Goal: Task Accomplishment & Management: Complete application form

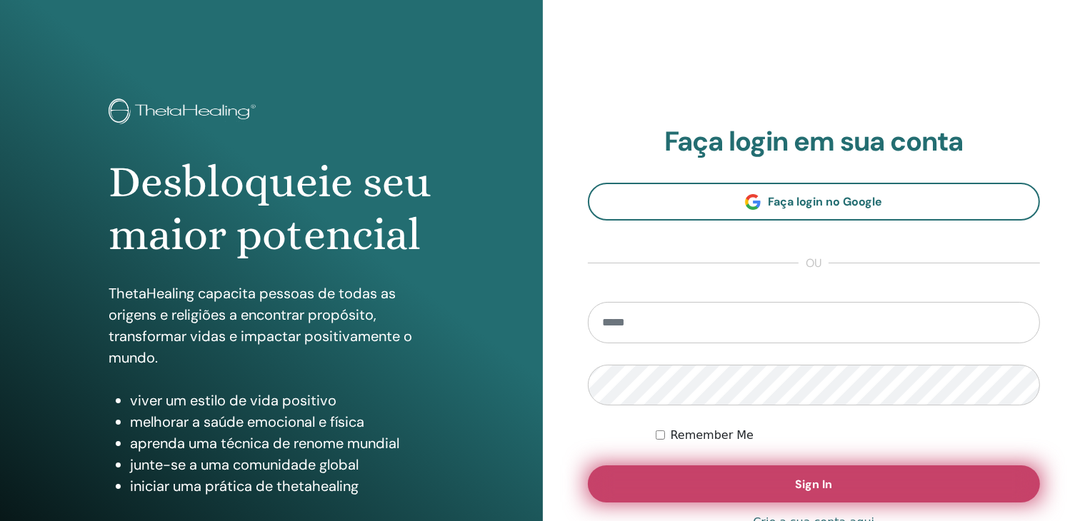
type input "**********"
click at [814, 488] on span "Sign In" at bounding box center [813, 484] width 37 height 15
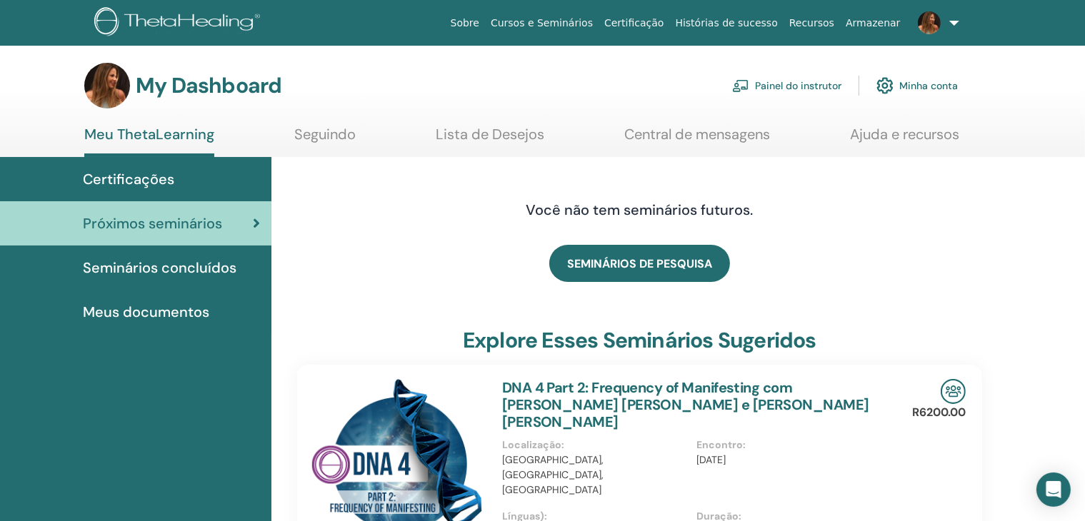
click at [786, 83] on link "Painel do instrutor" at bounding box center [786, 85] width 109 height 31
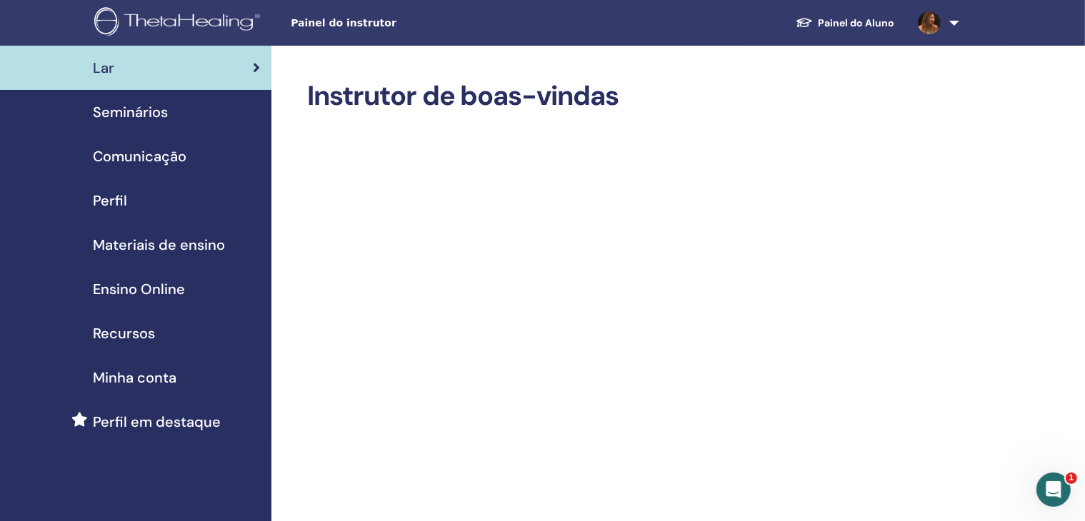
click at [174, 111] on div "Seminários" at bounding box center [135, 111] width 249 height 21
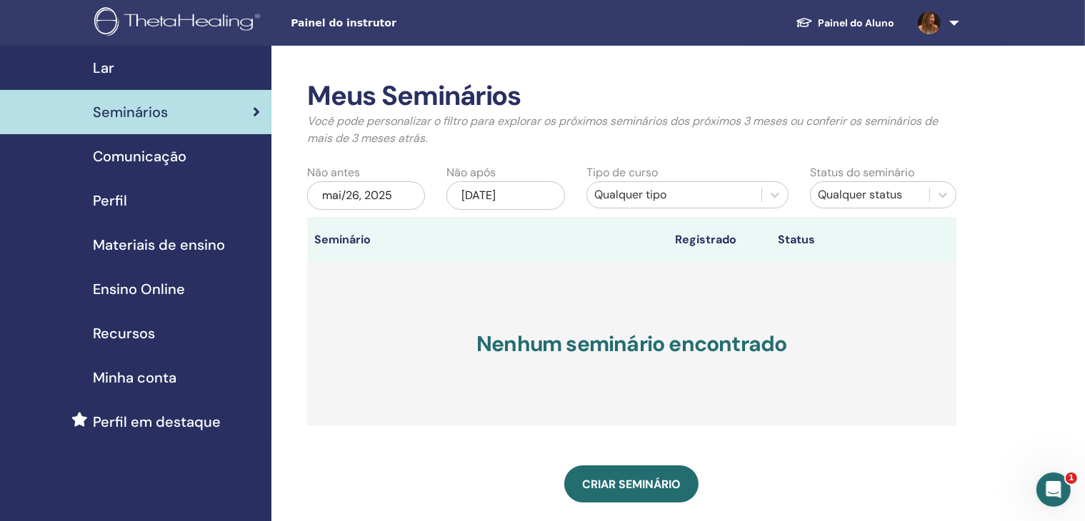
scroll to position [1, 0]
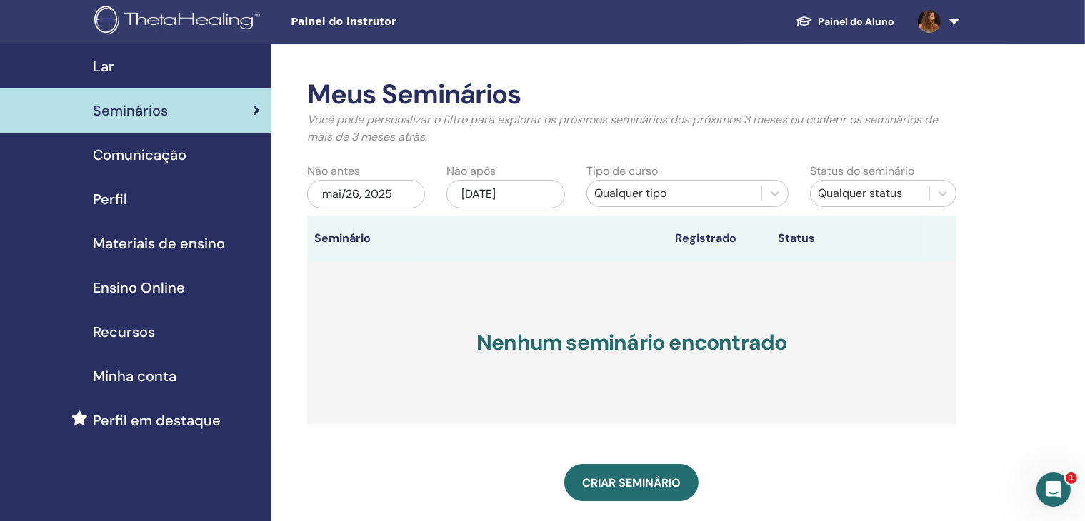
click at [946, 21] on span at bounding box center [929, 20] width 34 height 11
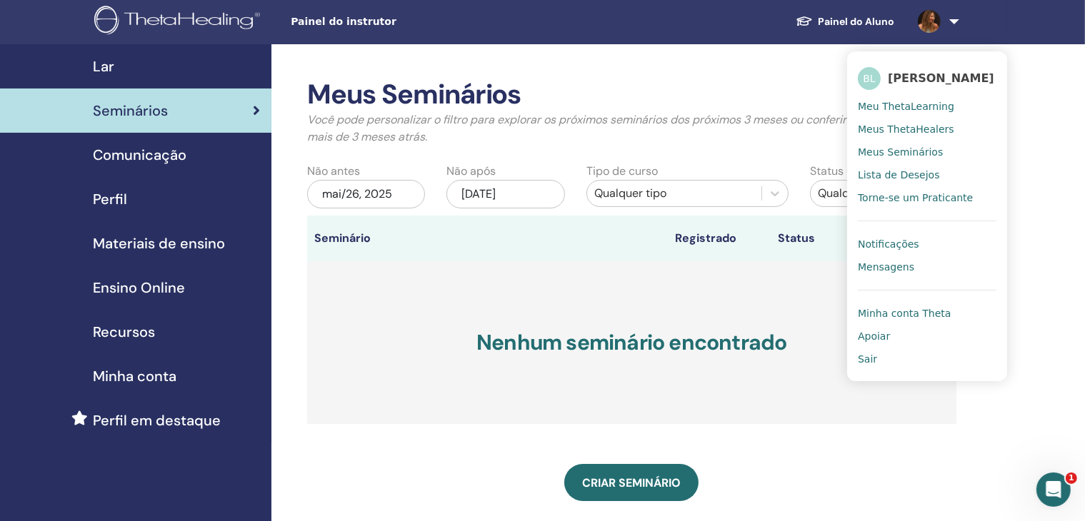
click at [908, 113] on span "Meu ThetaLearning" at bounding box center [906, 106] width 96 height 13
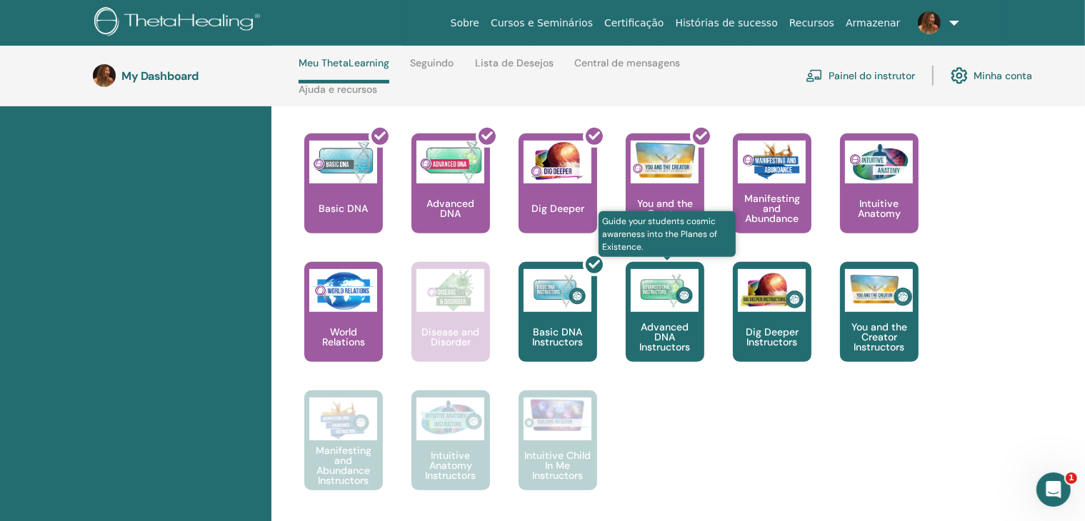
scroll to position [596, 0]
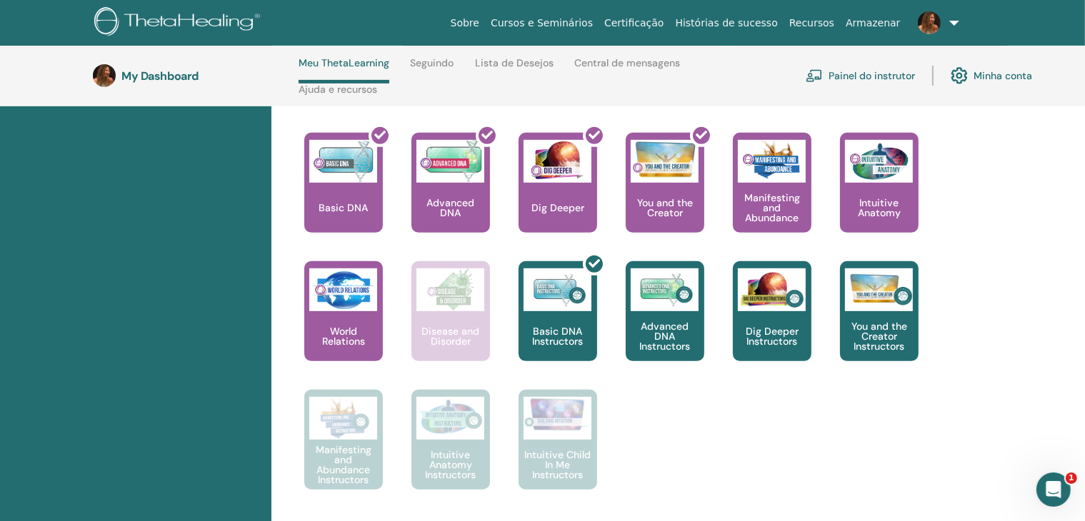
drag, startPoint x: 674, startPoint y: 288, endPoint x: 1017, endPoint y: 239, distance: 346.3
click at [1017, 239] on div "[PERSON_NAME] Sua jornada começa aqui; bem-vindo ao ThetaLearning HQ. Aprenda a…" at bounding box center [677, 157] width 813 height 1071
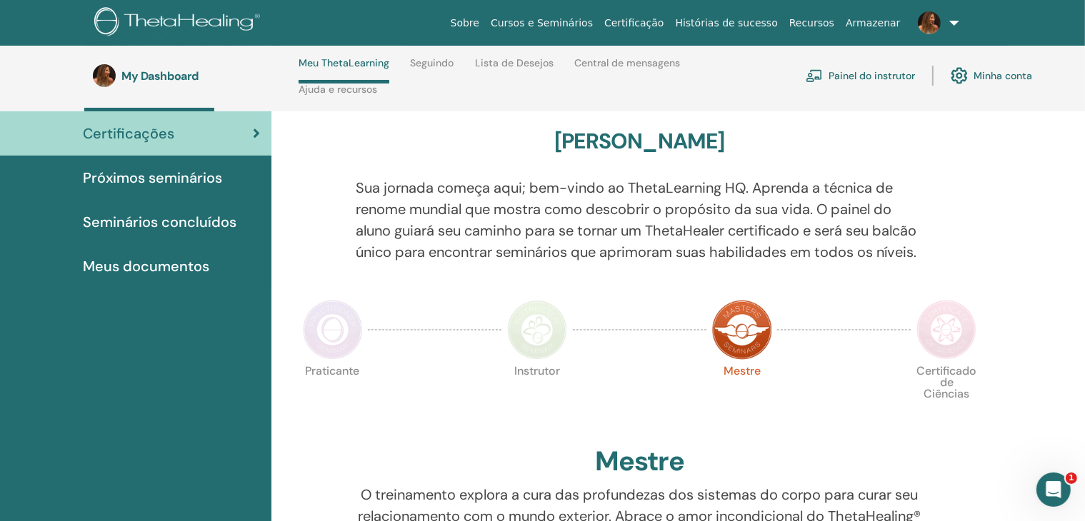
scroll to position [0, 0]
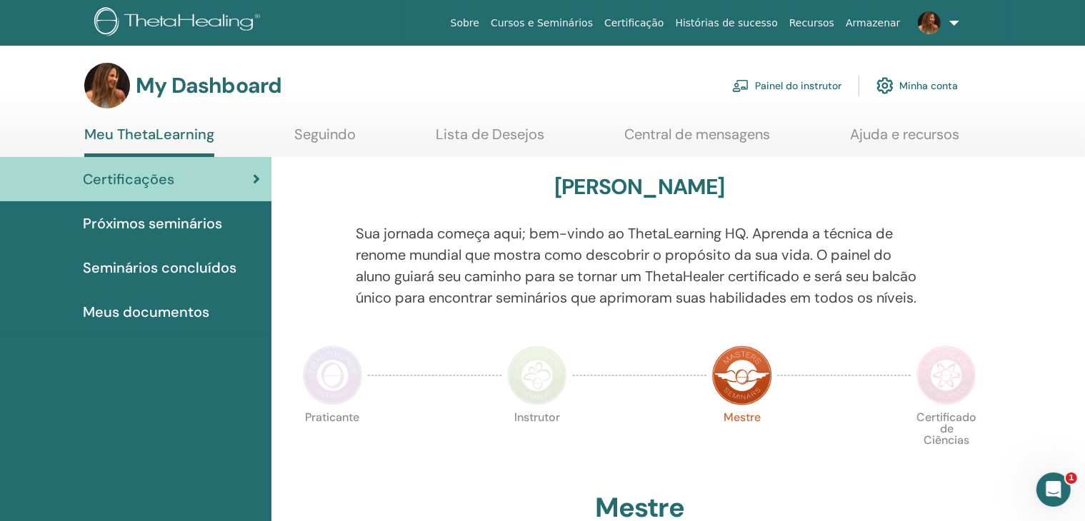
click at [211, 219] on span "Próximos seminários" at bounding box center [152, 223] width 139 height 21
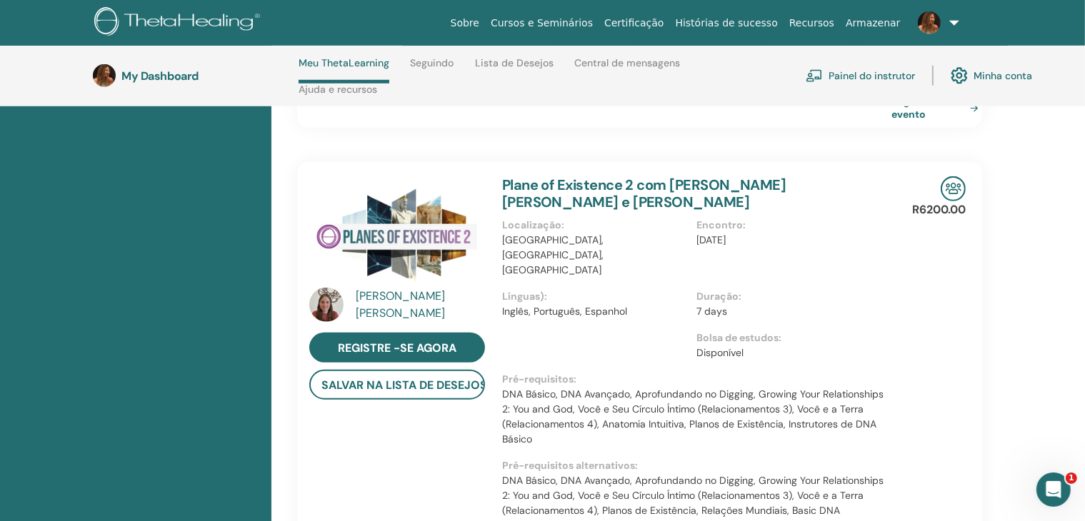
scroll to position [1025, 0]
drag, startPoint x: 963, startPoint y: 280, endPoint x: 1039, endPoint y: 367, distance: 115.9
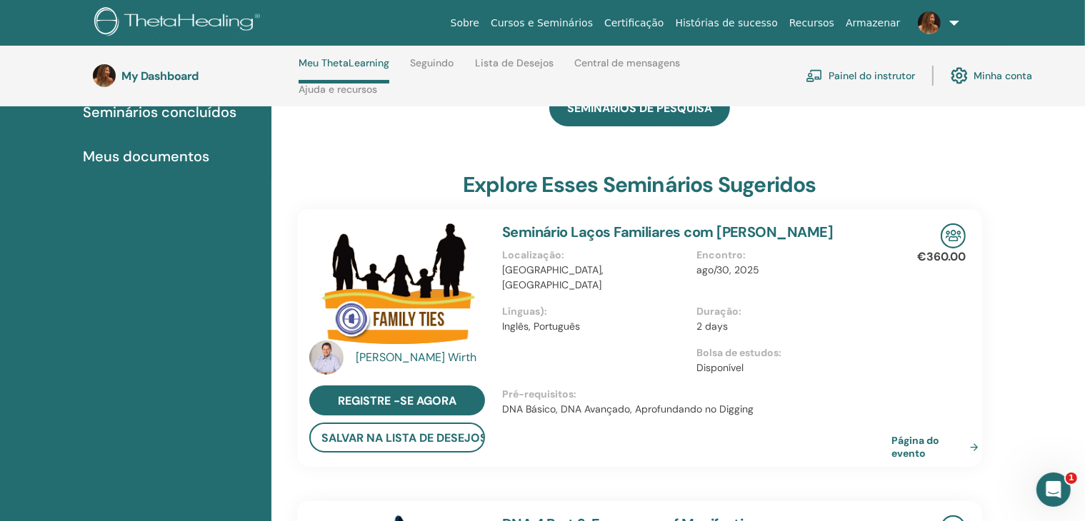
scroll to position [0, 0]
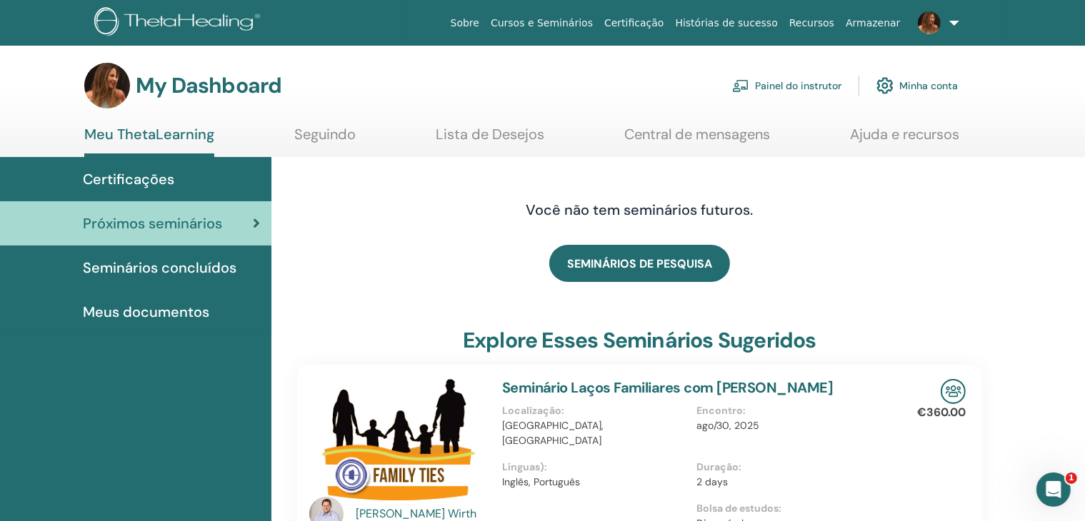
click at [214, 274] on span "Seminários concluídos" at bounding box center [160, 267] width 154 height 21
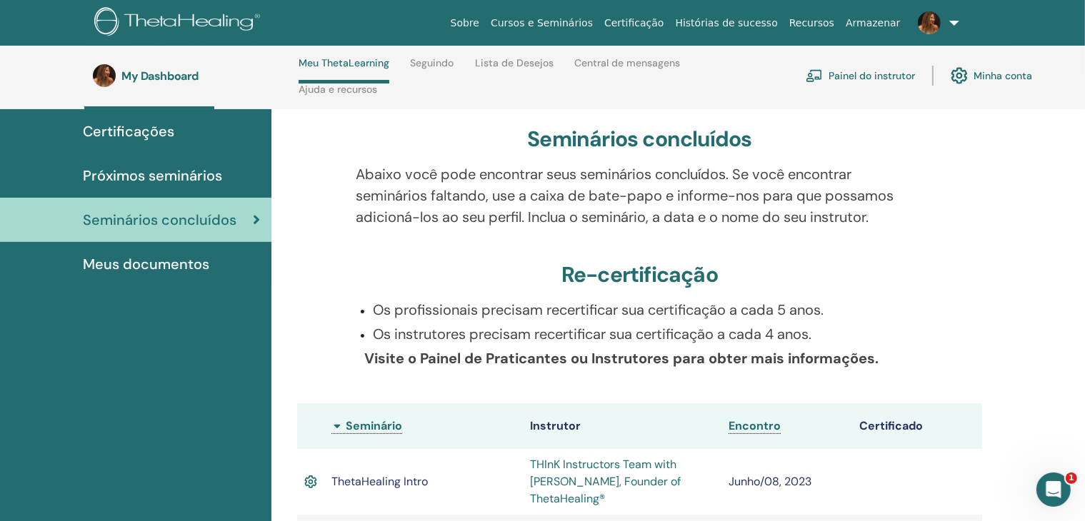
scroll to position [104, 0]
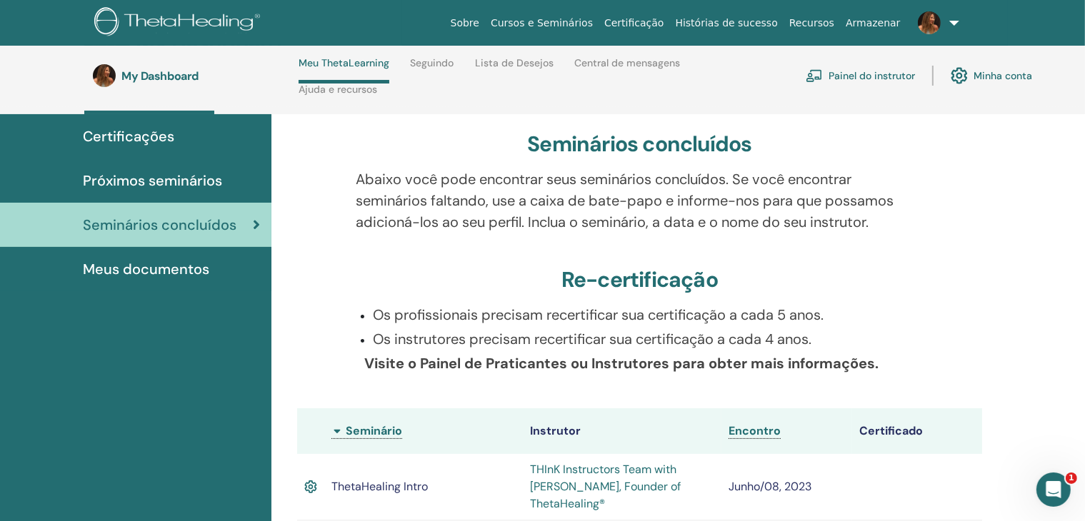
click at [555, 312] on p "Os profissionais precisam recertificar sua certificação a cada 5 anos." at bounding box center [648, 314] width 550 height 21
drag, startPoint x: 555, startPoint y: 312, endPoint x: 438, endPoint y: 321, distance: 117.5
click at [438, 321] on p "Os profissionais precisam recertificar sua certificação a cada 5 anos." at bounding box center [648, 314] width 550 height 21
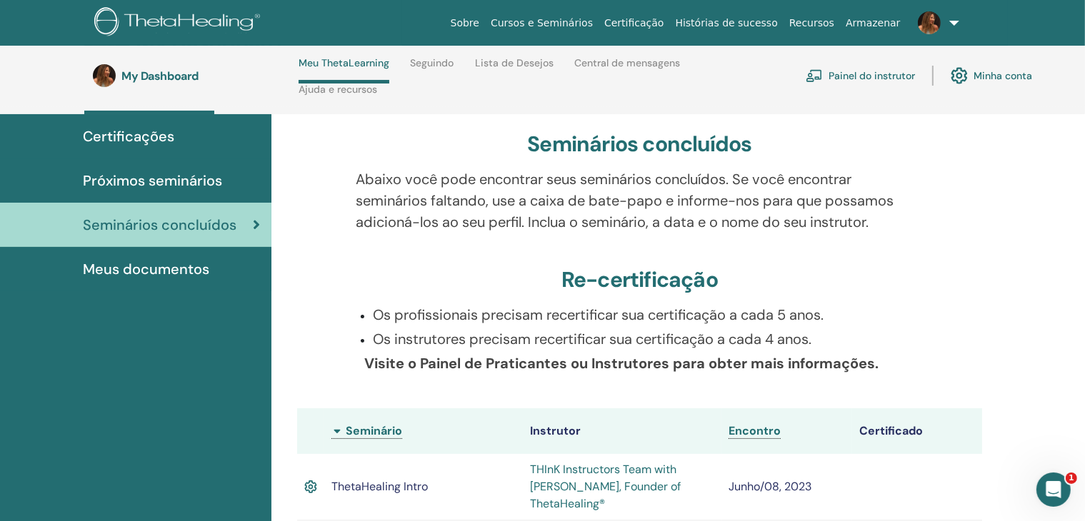
drag, startPoint x: 428, startPoint y: 336, endPoint x: 751, endPoint y: 321, distance: 323.9
click at [751, 321] on ul "Os profissionais precisam recertificar sua certificação a cada 5 anos. Os instr…" at bounding box center [648, 327] width 550 height 46
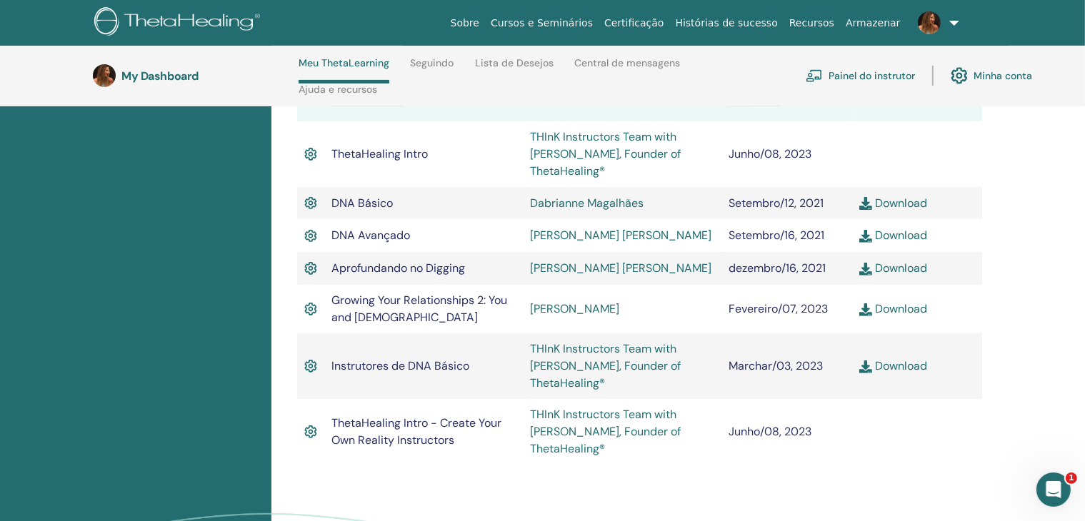
scroll to position [435, 0]
click at [823, 321] on td "Fevereiro/07, 2023" at bounding box center [786, 310] width 130 height 49
click at [813, 363] on td "Marchar/03, 2023" at bounding box center [786, 368] width 130 height 66
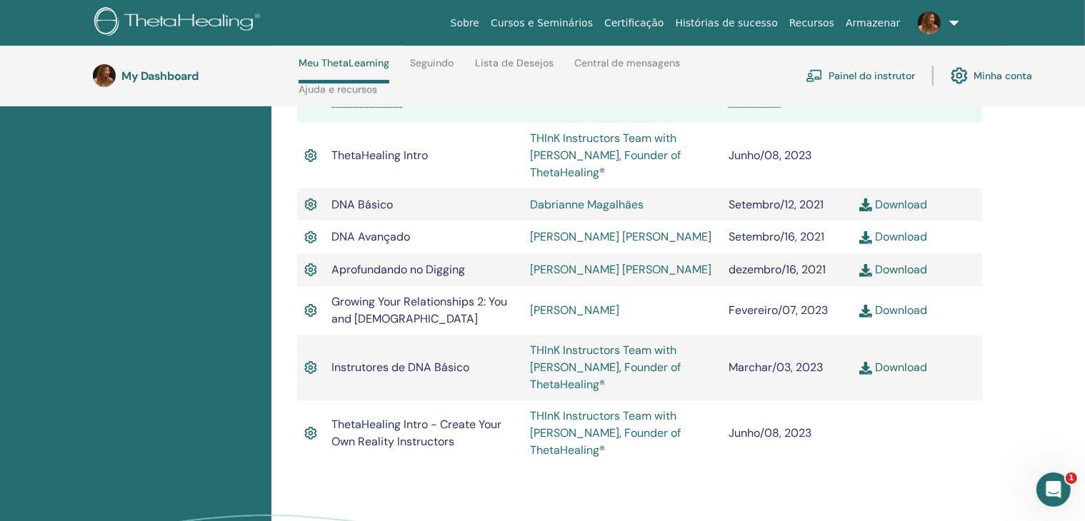
click at [813, 363] on td "Marchar/03, 2023" at bounding box center [786, 368] width 130 height 66
click at [806, 370] on td "Marchar/03, 2023" at bounding box center [786, 368] width 130 height 66
click at [793, 201] on td "Setembro/12, 2021" at bounding box center [786, 205] width 130 height 33
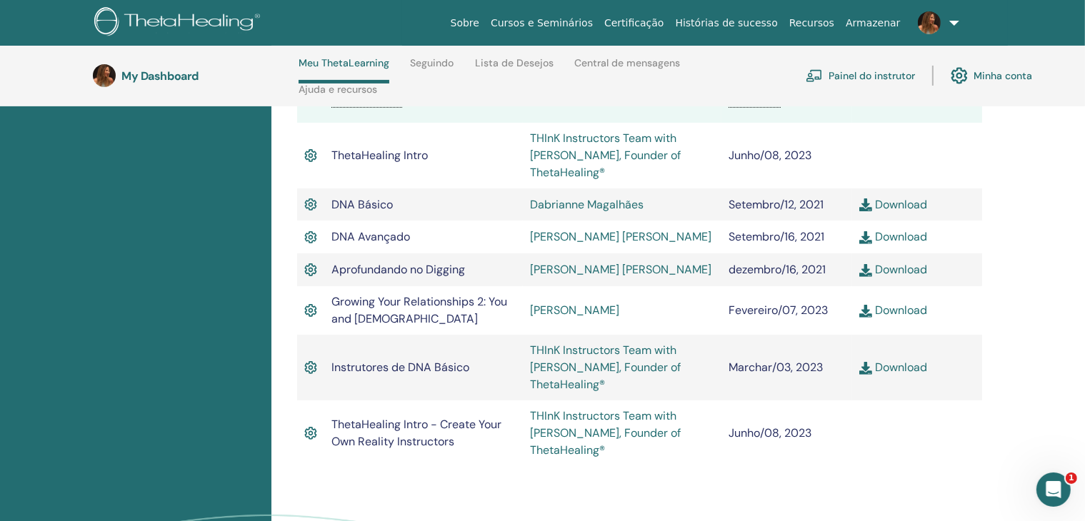
click at [793, 201] on td "Setembro/12, 2021" at bounding box center [786, 205] width 130 height 33
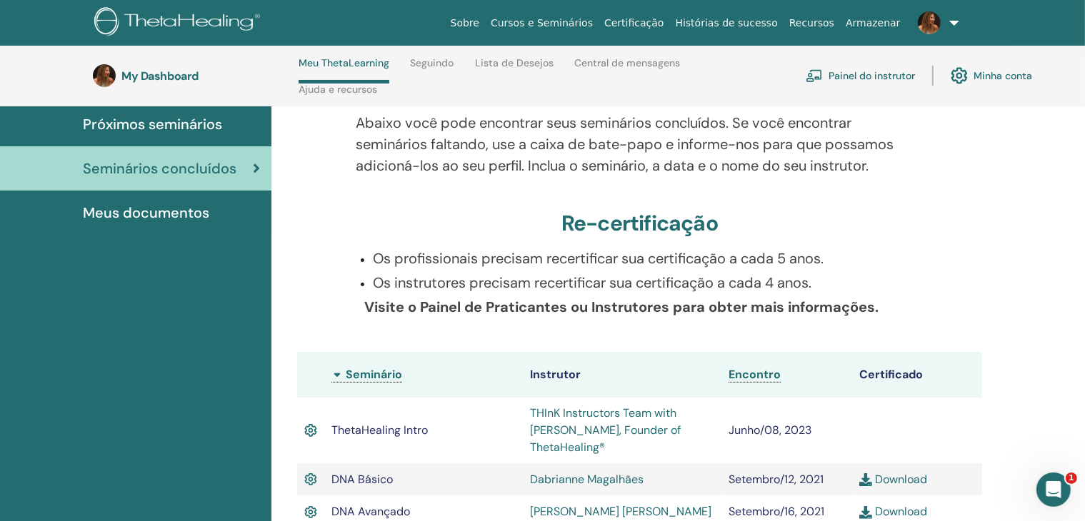
scroll to position [158, 0]
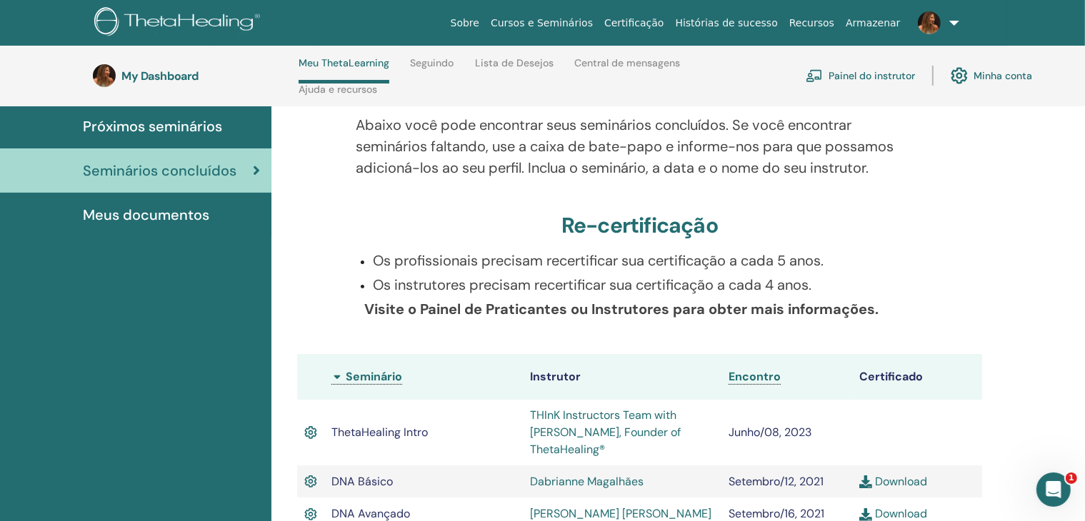
click at [643, 264] on p "Os profissionais precisam recertificar sua certificação a cada 5 anos." at bounding box center [648, 260] width 550 height 21
drag, startPoint x: 643, startPoint y: 264, endPoint x: 803, endPoint y: 252, distance: 159.7
click at [803, 252] on p "Os profissionais precisam recertificar sua certificação a cada 5 anos." at bounding box center [648, 260] width 550 height 21
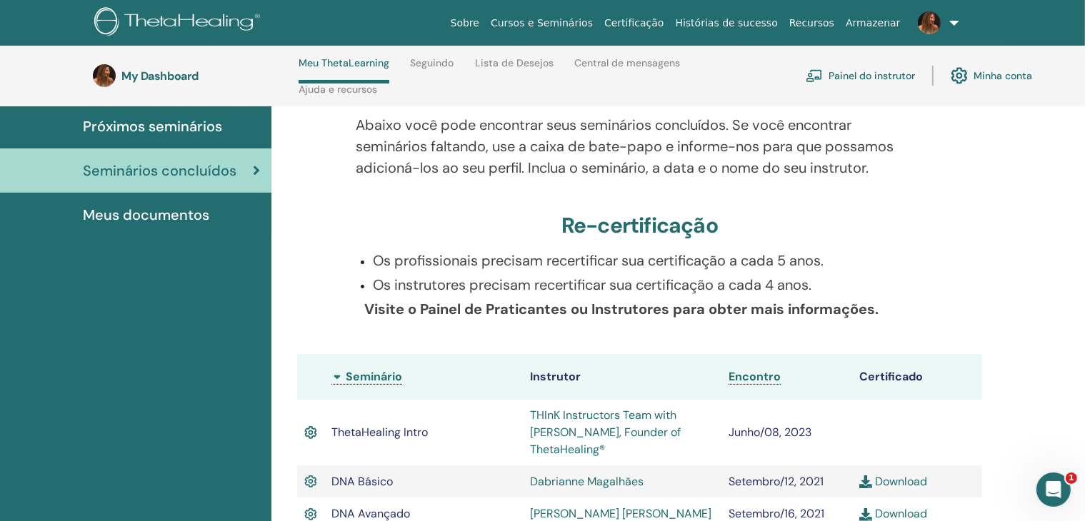
click at [808, 257] on p "Os profissionais precisam recertificar sua certificação a cada 5 anos." at bounding box center [648, 260] width 550 height 21
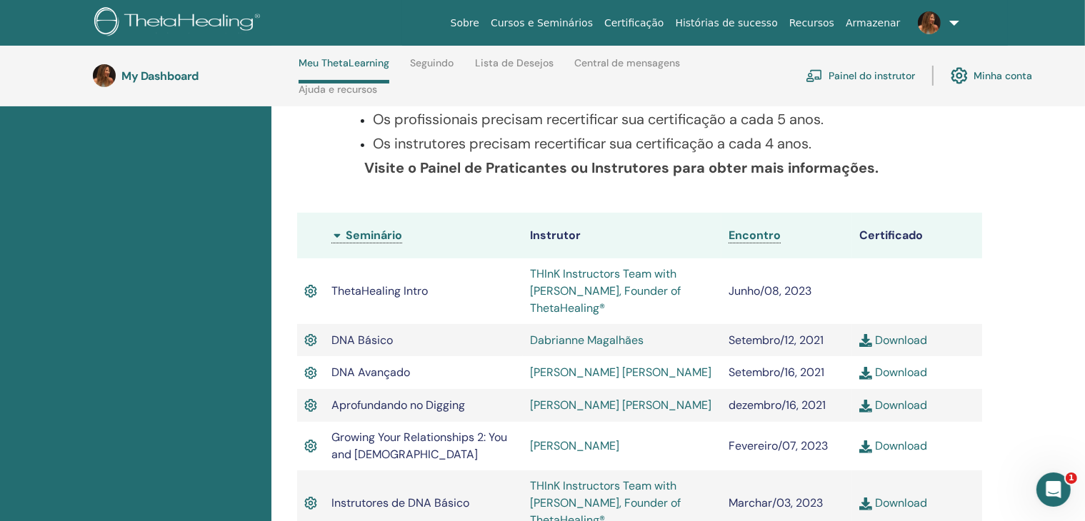
scroll to position [298, 0]
click at [898, 341] on link "Download" at bounding box center [893, 341] width 68 height 15
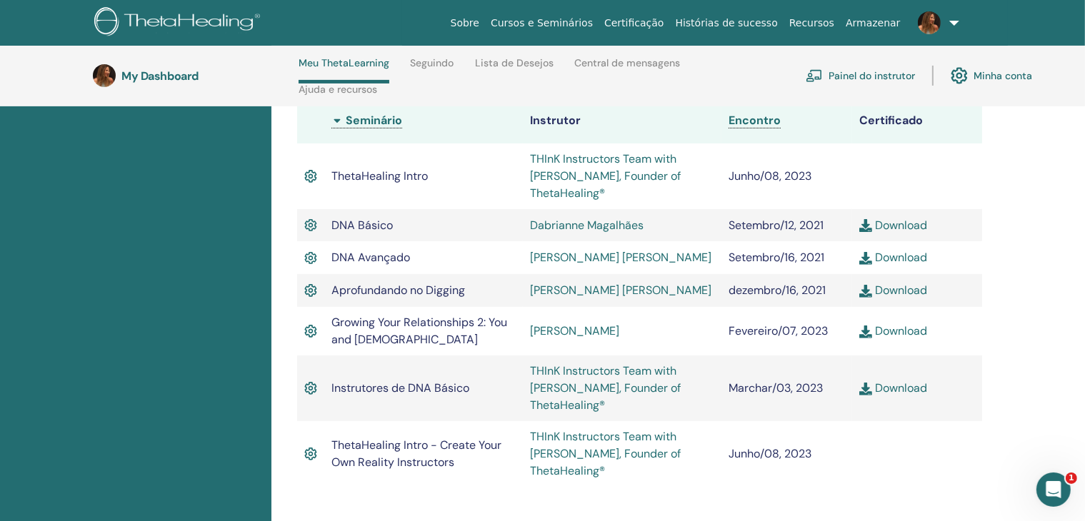
scroll to position [420, 0]
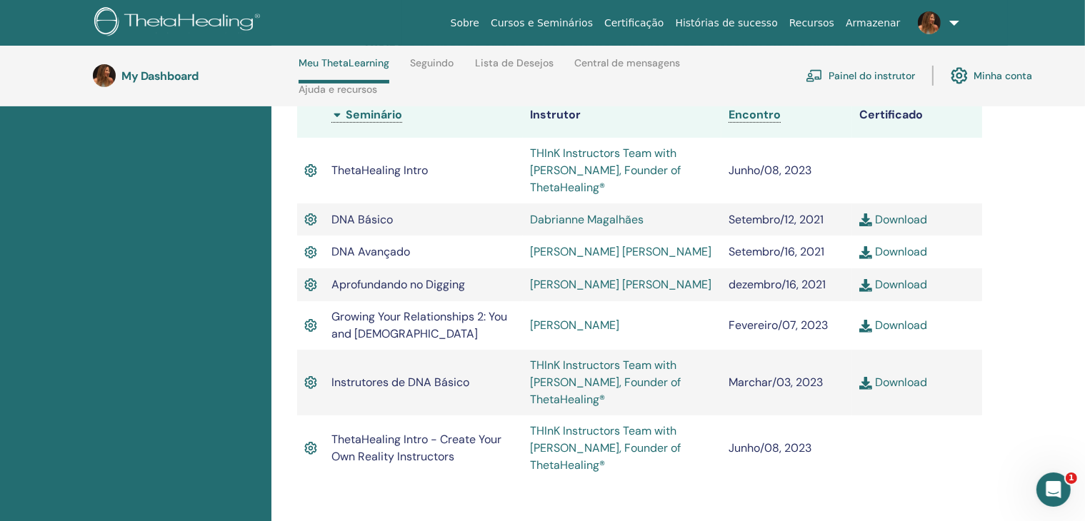
click at [660, 26] on link "Certificação" at bounding box center [633, 23] width 71 height 26
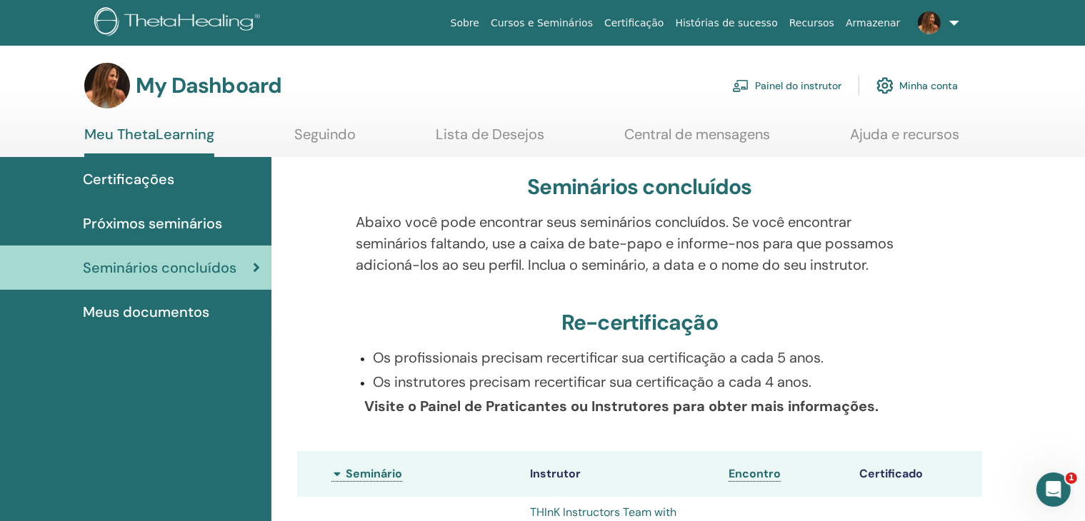
click at [151, 179] on span "Certificações" at bounding box center [128, 179] width 91 height 21
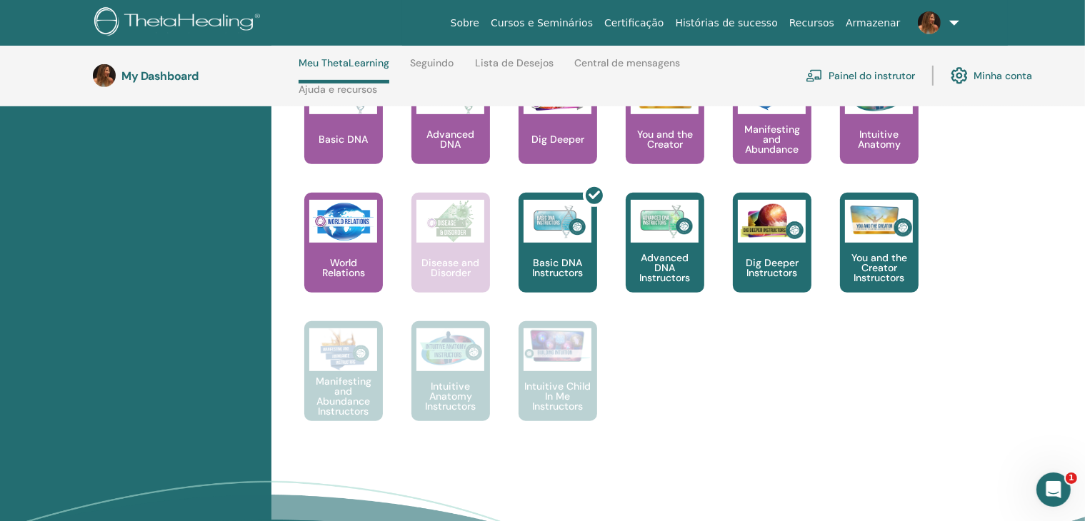
scroll to position [666, 0]
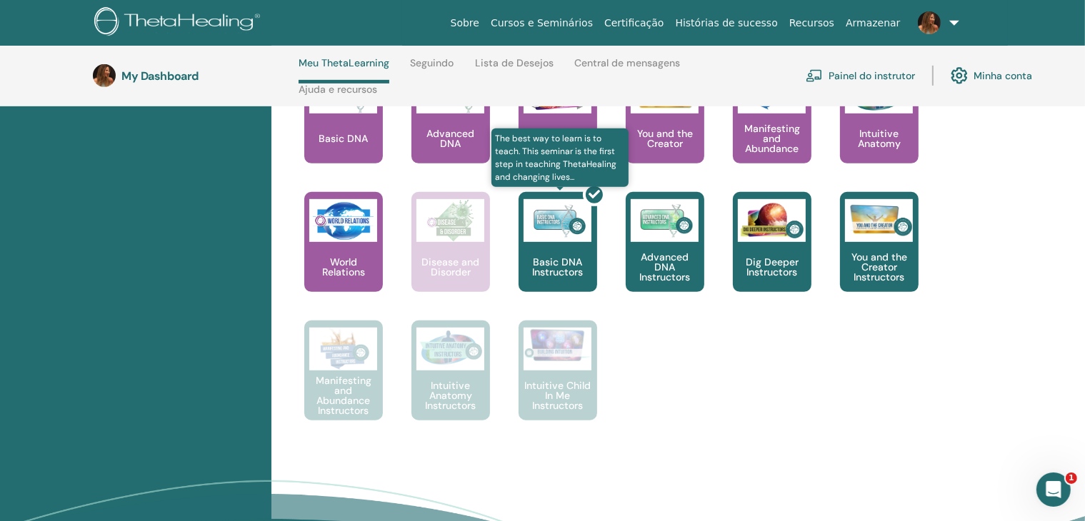
click at [573, 224] on div at bounding box center [566, 248] width 79 height 129
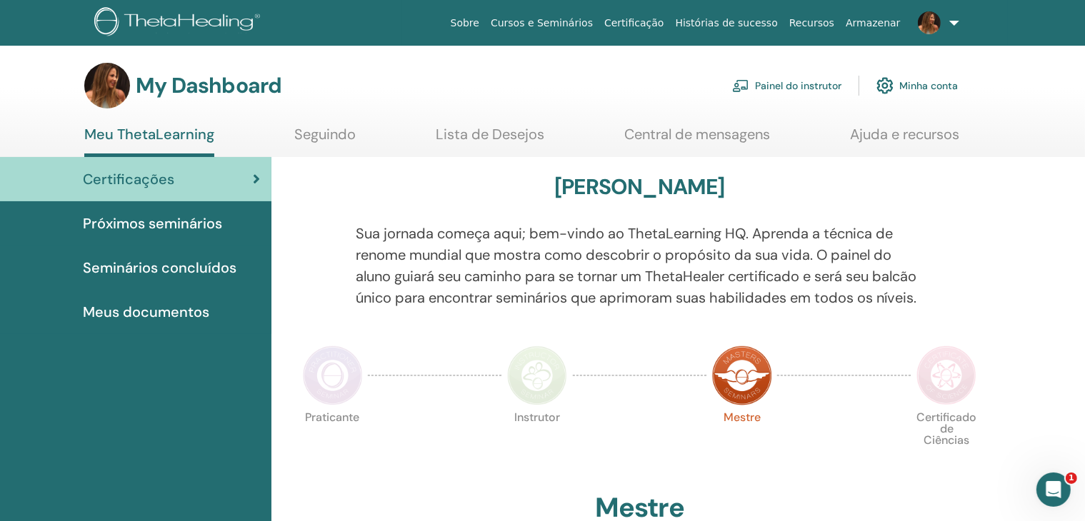
click at [215, 222] on span "Próximos seminários" at bounding box center [152, 223] width 139 height 21
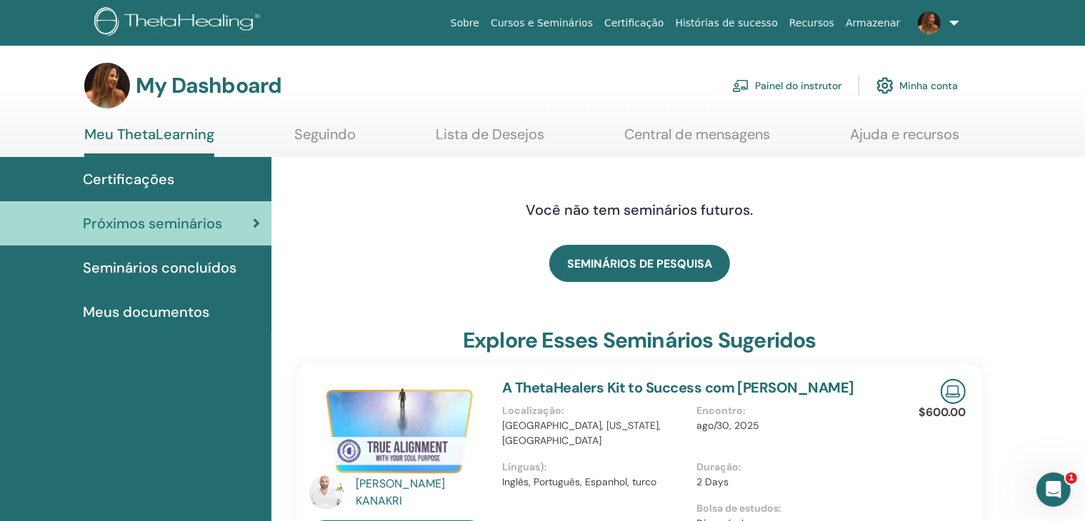
click at [787, 96] on link "Painel do instrutor" at bounding box center [786, 85] width 109 height 31
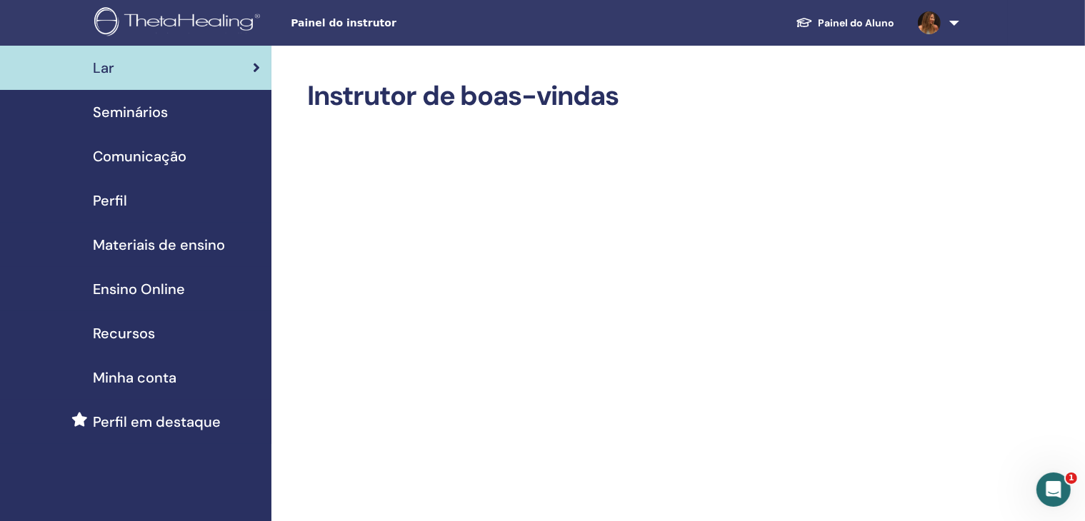
click at [175, 286] on span "Ensino Online" at bounding box center [139, 289] width 92 height 21
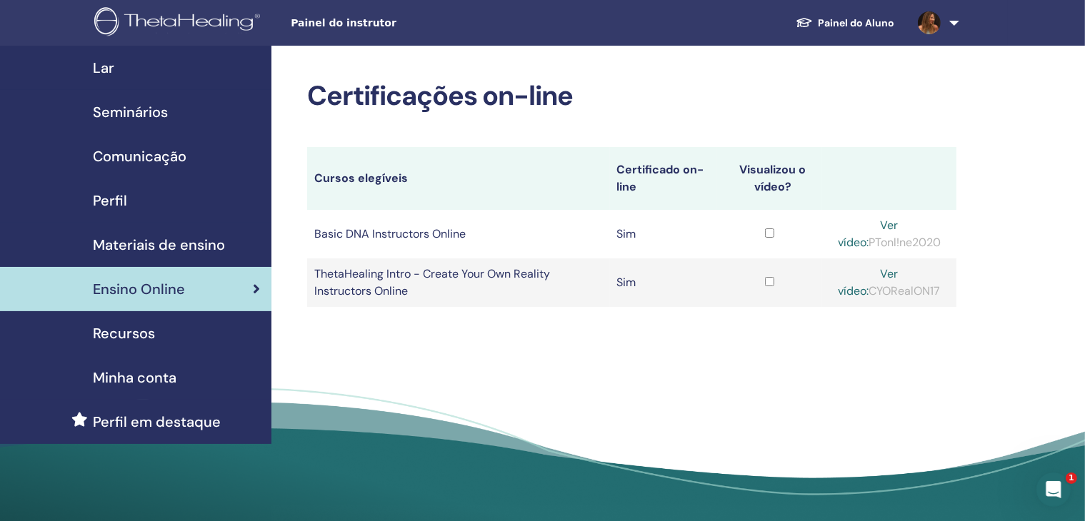
click at [623, 231] on td "Sim" at bounding box center [663, 234] width 107 height 49
click at [631, 283] on td "Sim" at bounding box center [663, 283] width 107 height 49
click at [632, 352] on div "Certificações on-line Cursos elegíveis Certificado on-line Visualizou o vídeo? …" at bounding box center [677, 289] width 813 height 486
click at [186, 338] on div "Recursos" at bounding box center [135, 333] width 249 height 21
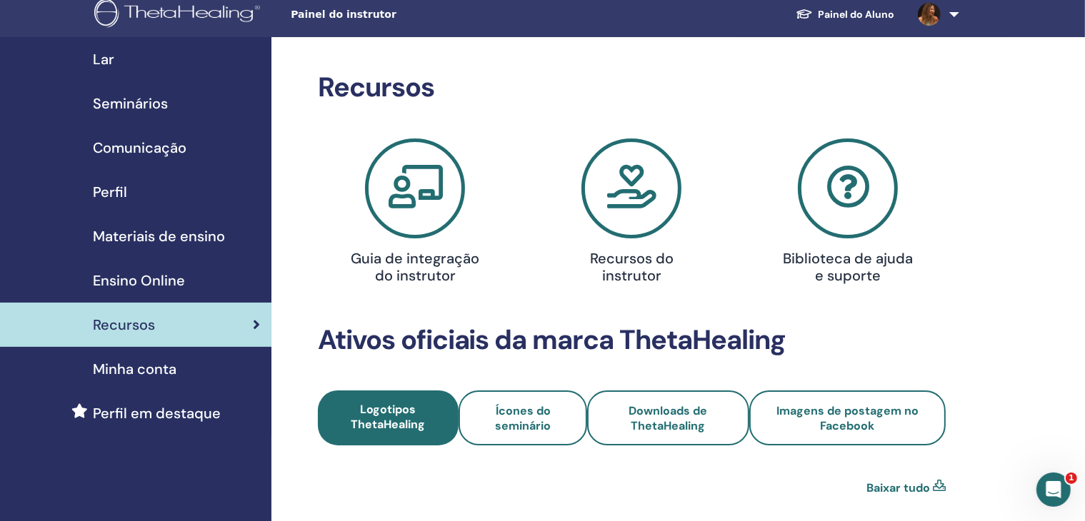
scroll to position [7, 0]
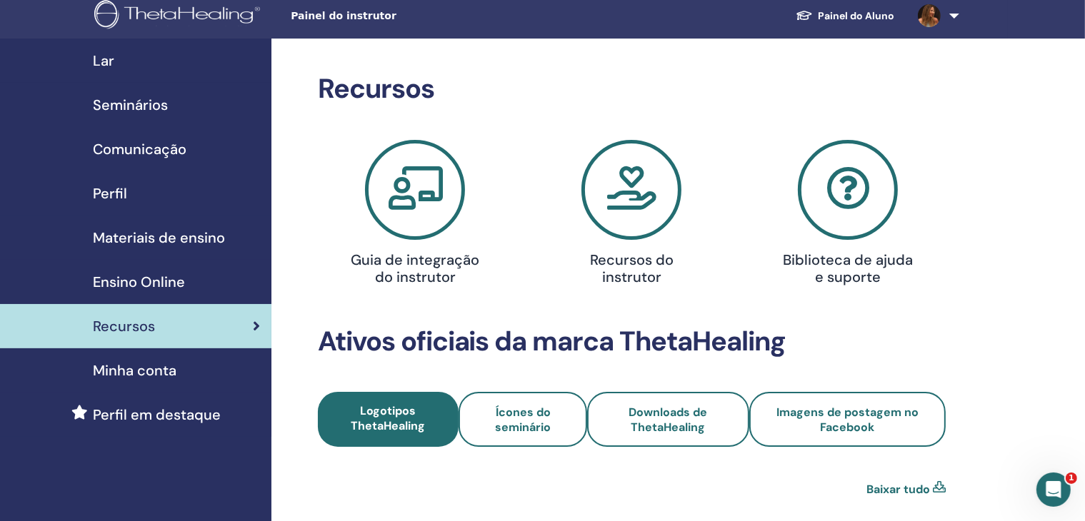
click at [638, 201] on icon at bounding box center [631, 190] width 100 height 100
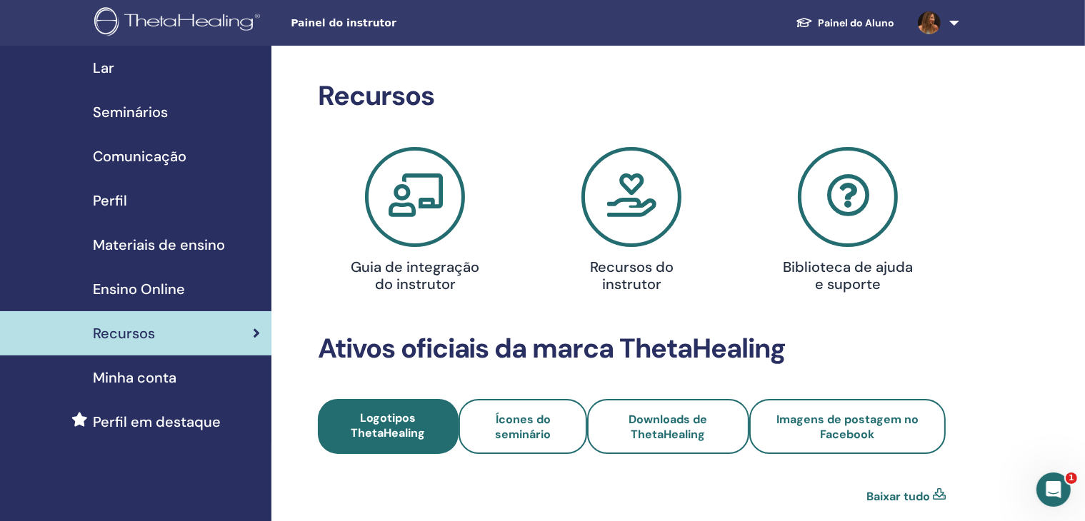
click at [628, 164] on icon at bounding box center [631, 197] width 100 height 100
click at [189, 420] on span "Perfil em destaque" at bounding box center [157, 421] width 128 height 21
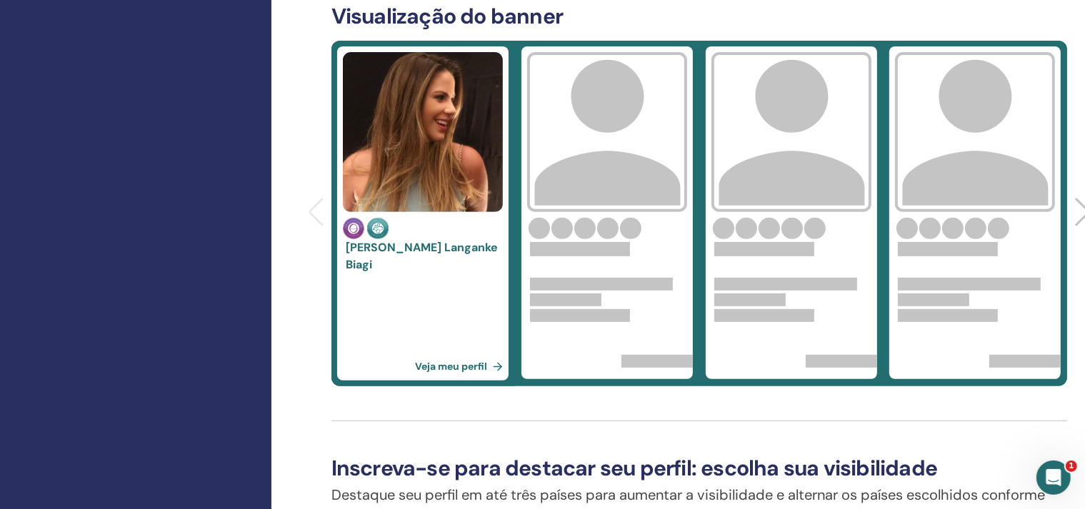
scroll to position [544, 0]
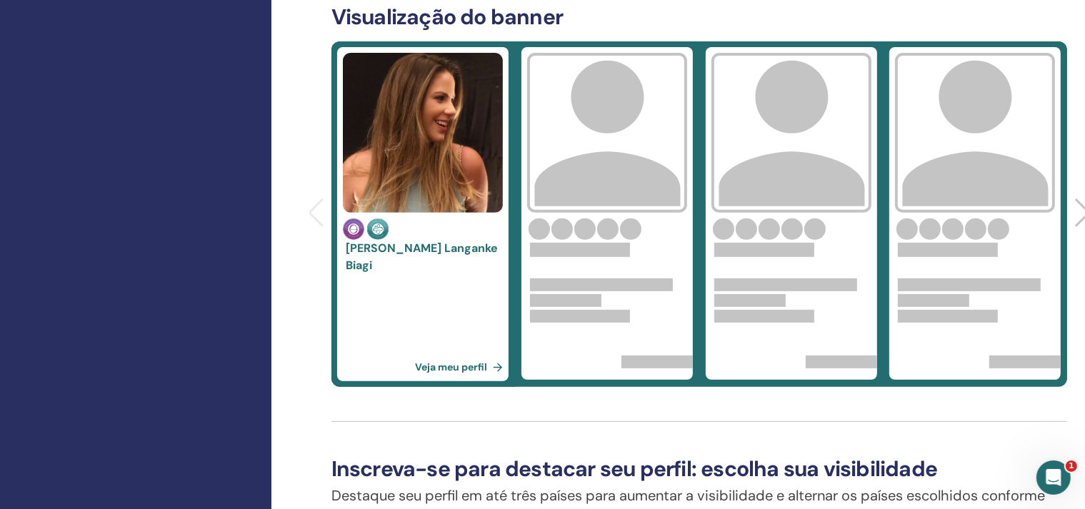
click at [448, 363] on link "Veja meu perfil" at bounding box center [462, 367] width 94 height 29
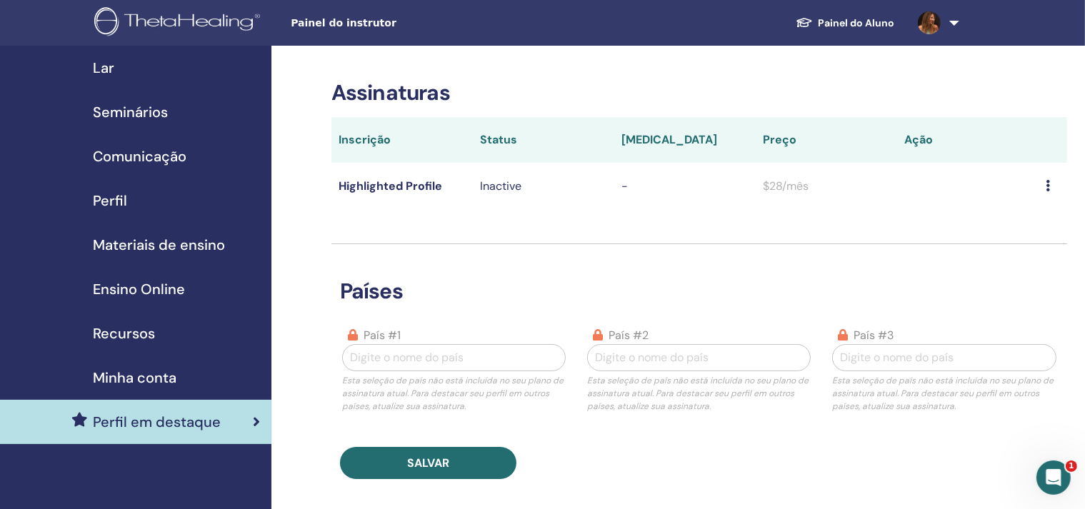
click at [839, 25] on link "Painel do Aluno" at bounding box center [845, 23] width 122 height 26
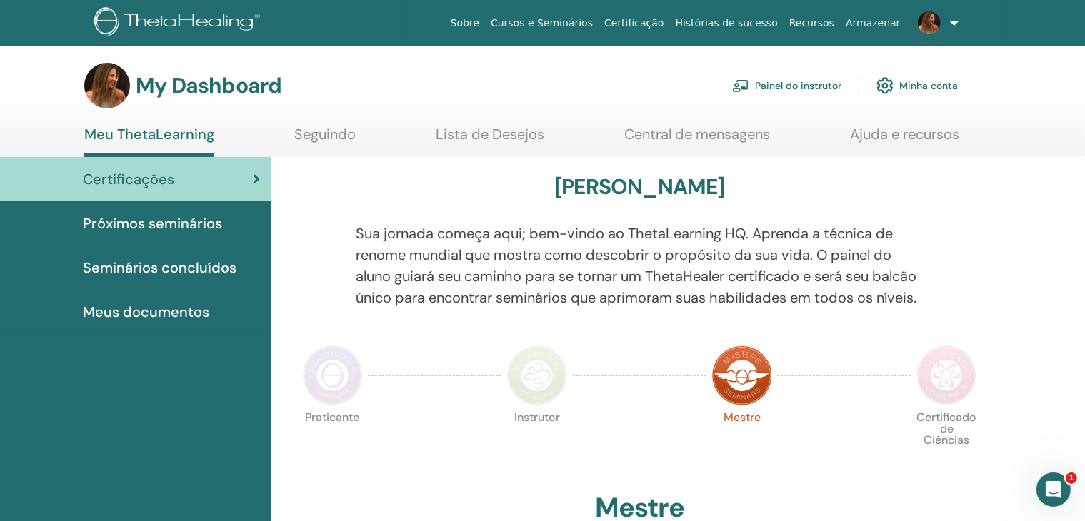
click at [922, 21] on img at bounding box center [929, 22] width 23 height 23
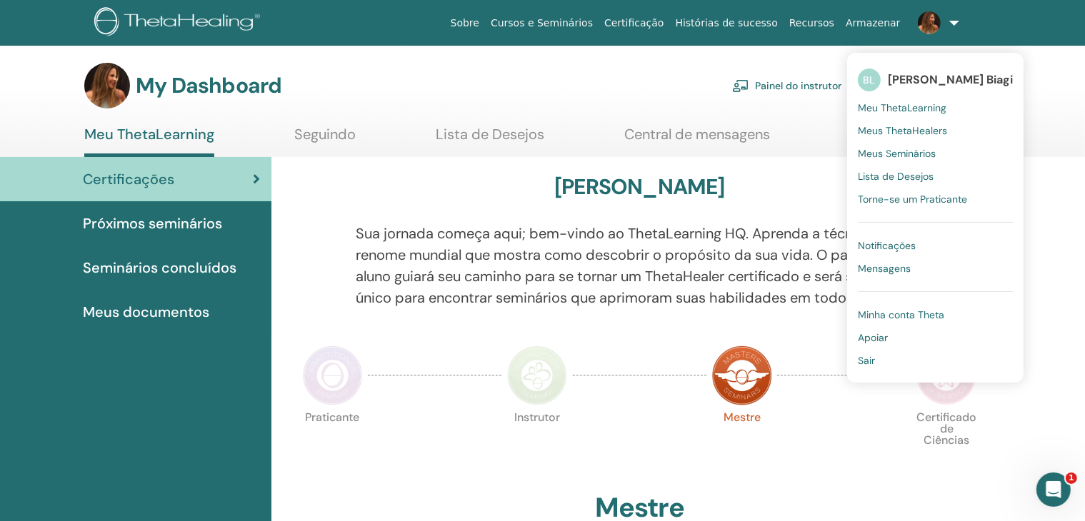
click at [767, 195] on div "Olá, Beatriz" at bounding box center [639, 189] width 685 height 31
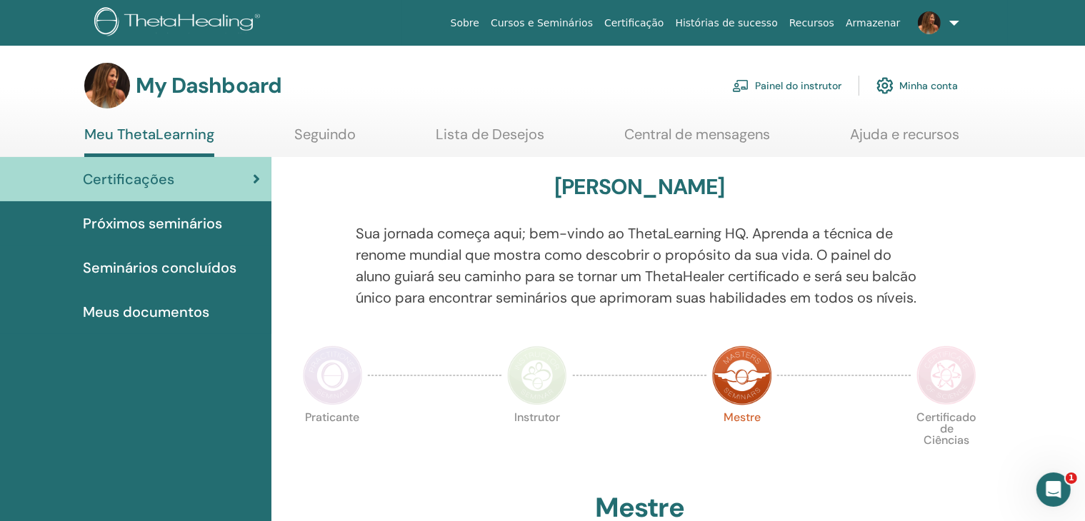
click at [803, 85] on link "Painel do instrutor" at bounding box center [786, 85] width 109 height 31
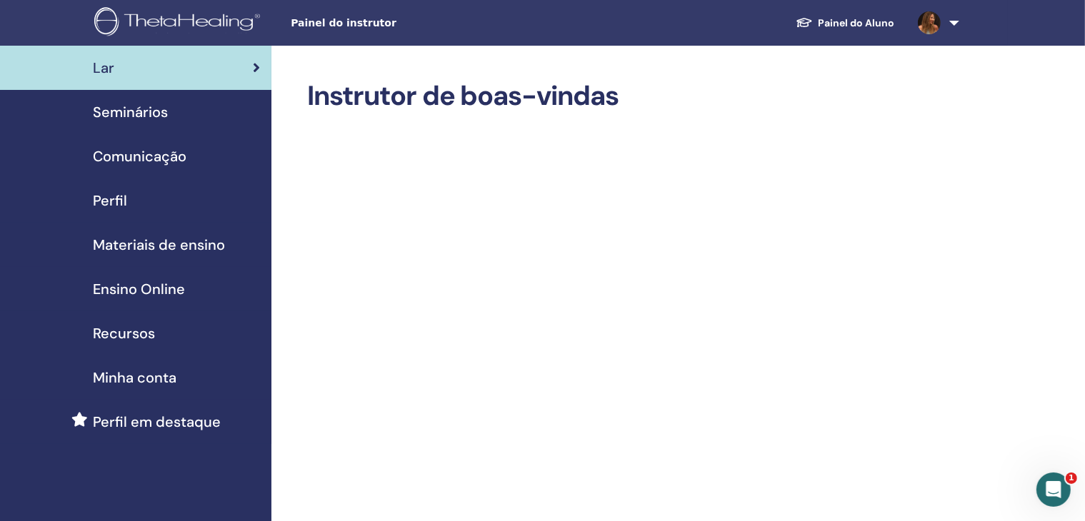
click at [220, 119] on div "Seminários" at bounding box center [135, 111] width 249 height 21
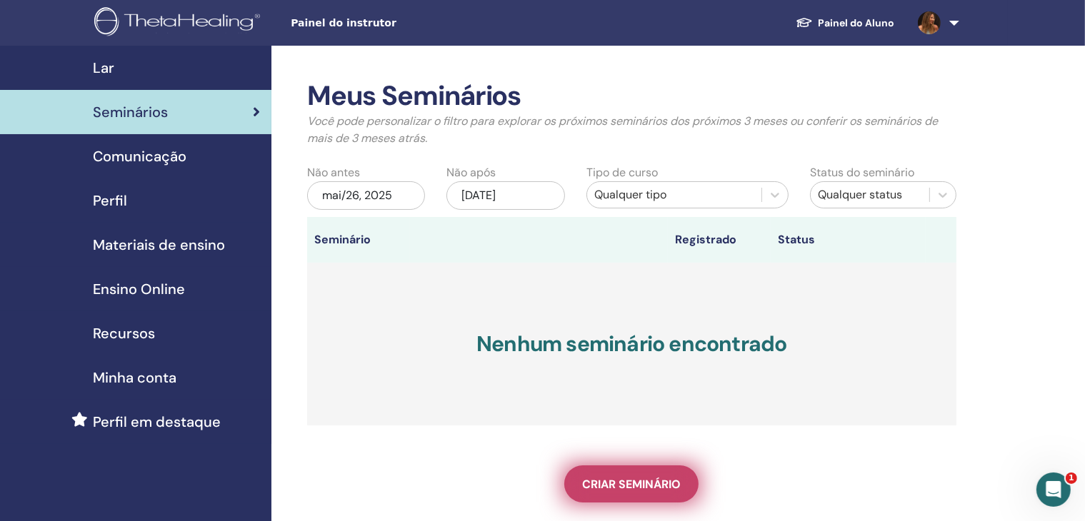
click at [636, 483] on span "Criar seminário" at bounding box center [631, 484] width 99 height 15
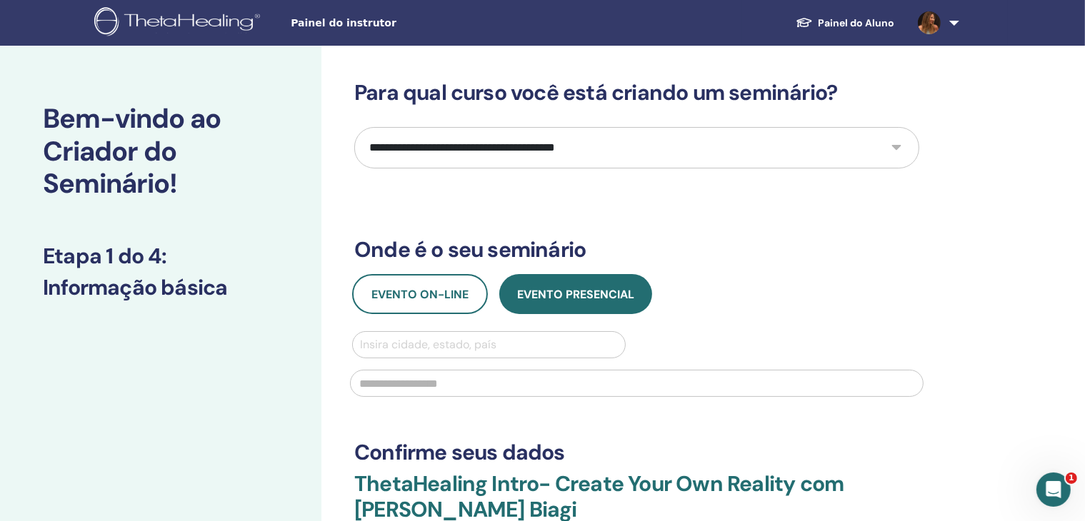
click at [701, 150] on select "**********" at bounding box center [636, 147] width 565 height 41
select select "*"
click at [354, 127] on select "**********" at bounding box center [636, 147] width 565 height 41
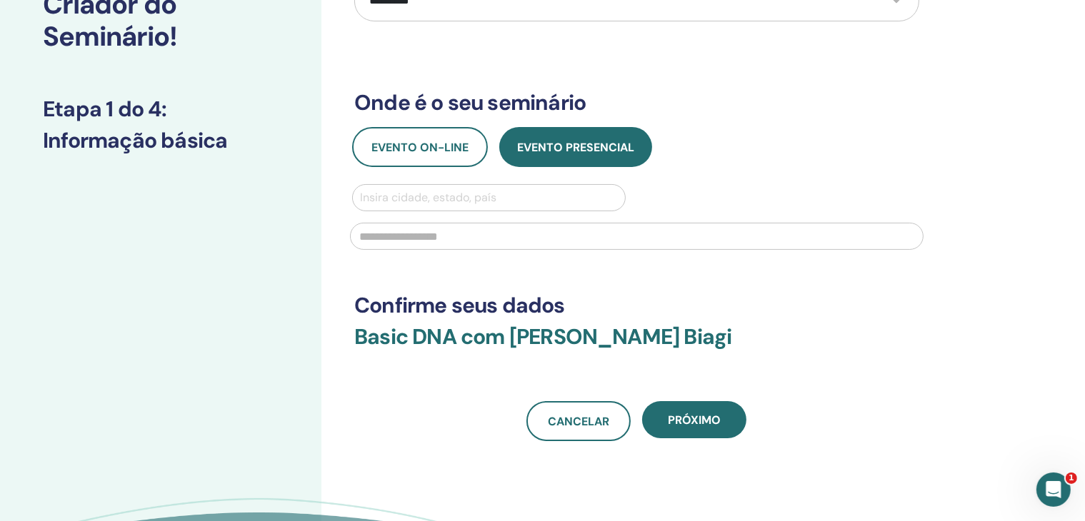
scroll to position [144, 0]
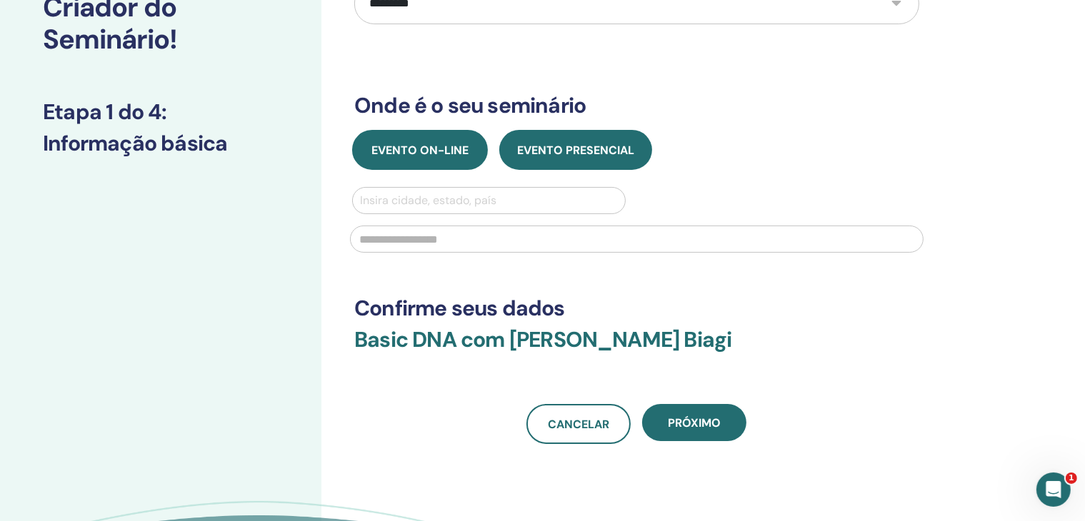
click at [438, 156] on span "Evento on-line" at bounding box center [419, 150] width 97 height 15
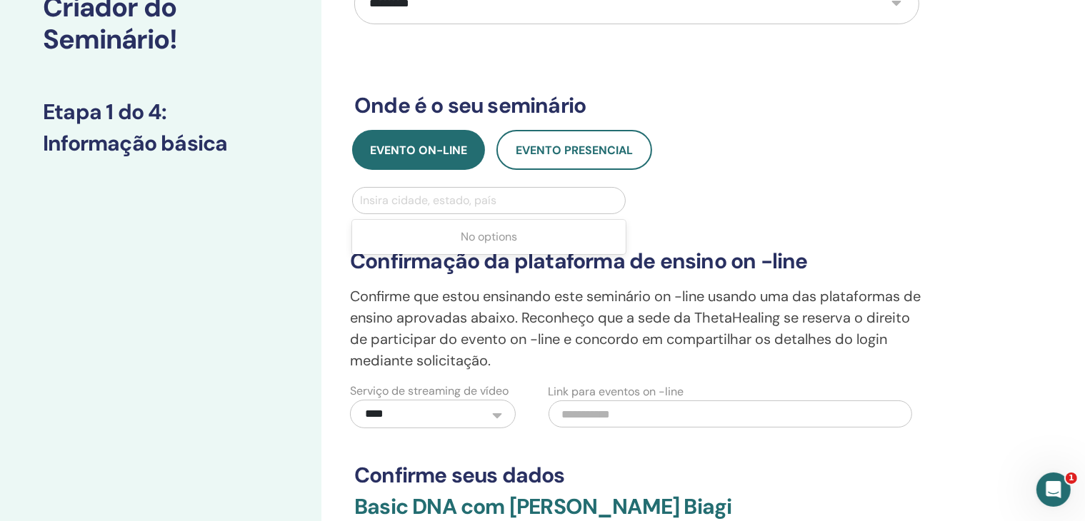
click at [431, 205] on div at bounding box center [489, 201] width 258 height 20
click at [710, 224] on div "**********" at bounding box center [636, 321] width 591 height 214
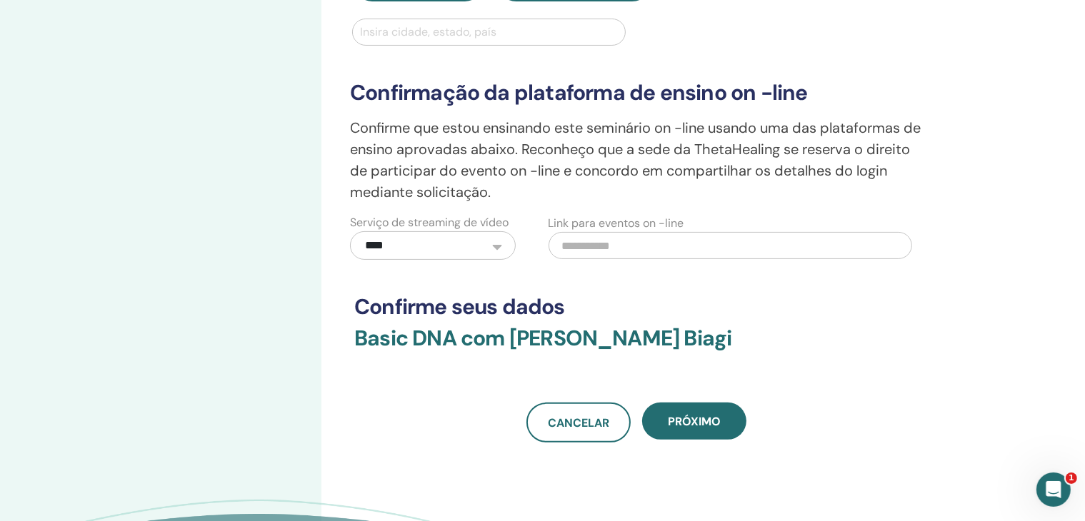
scroll to position [300, 0]
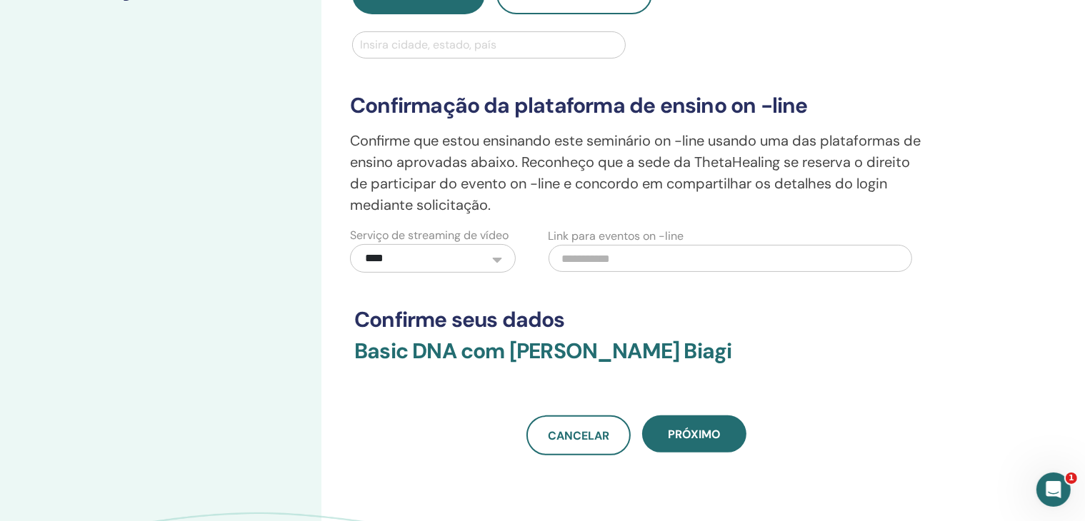
click at [641, 255] on input "text" at bounding box center [729, 258] width 363 height 27
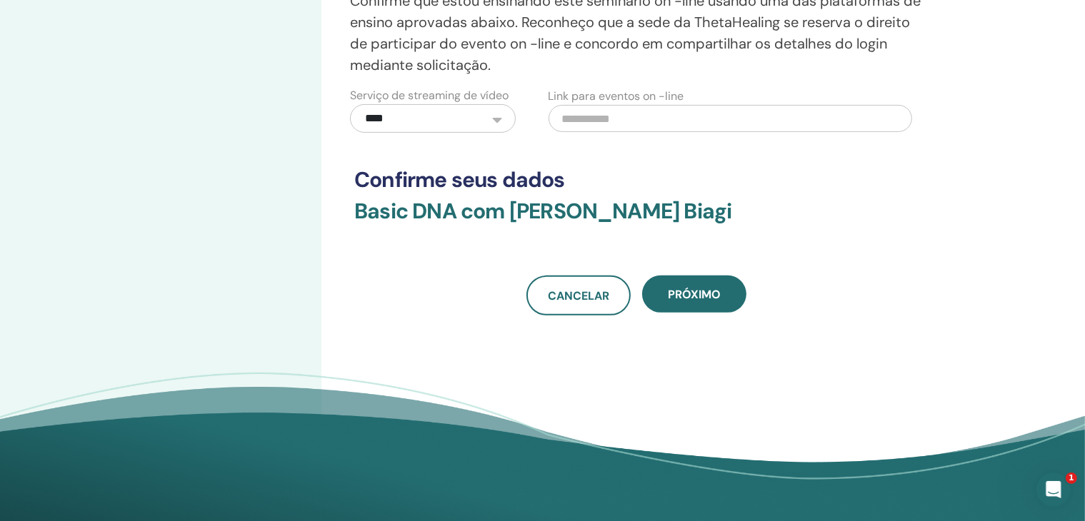
scroll to position [446, 0]
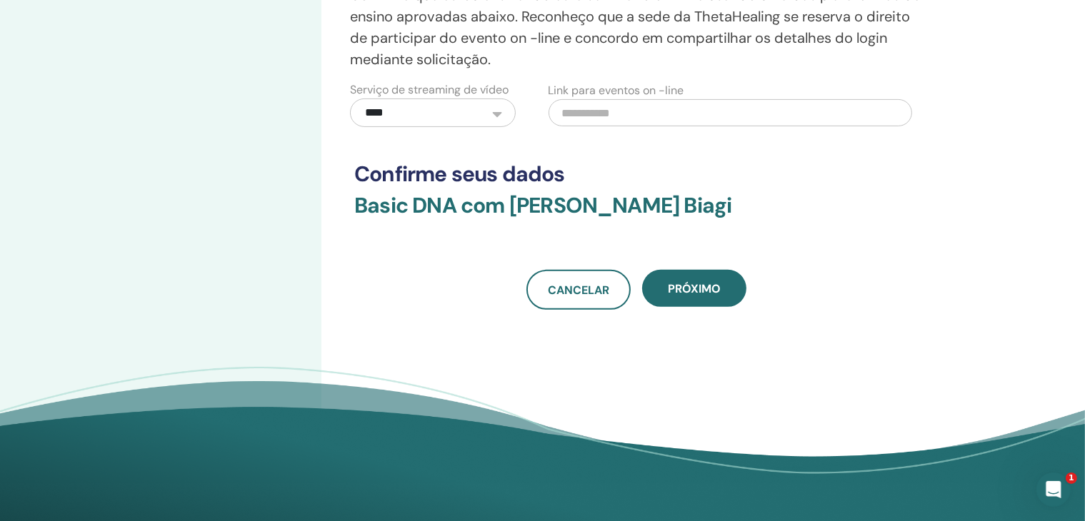
click at [434, 115] on select "**********" at bounding box center [433, 113] width 166 height 29
click at [414, 309] on div "**********" at bounding box center [682, 55] width 723 height 910
